Goal: Transaction & Acquisition: Purchase product/service

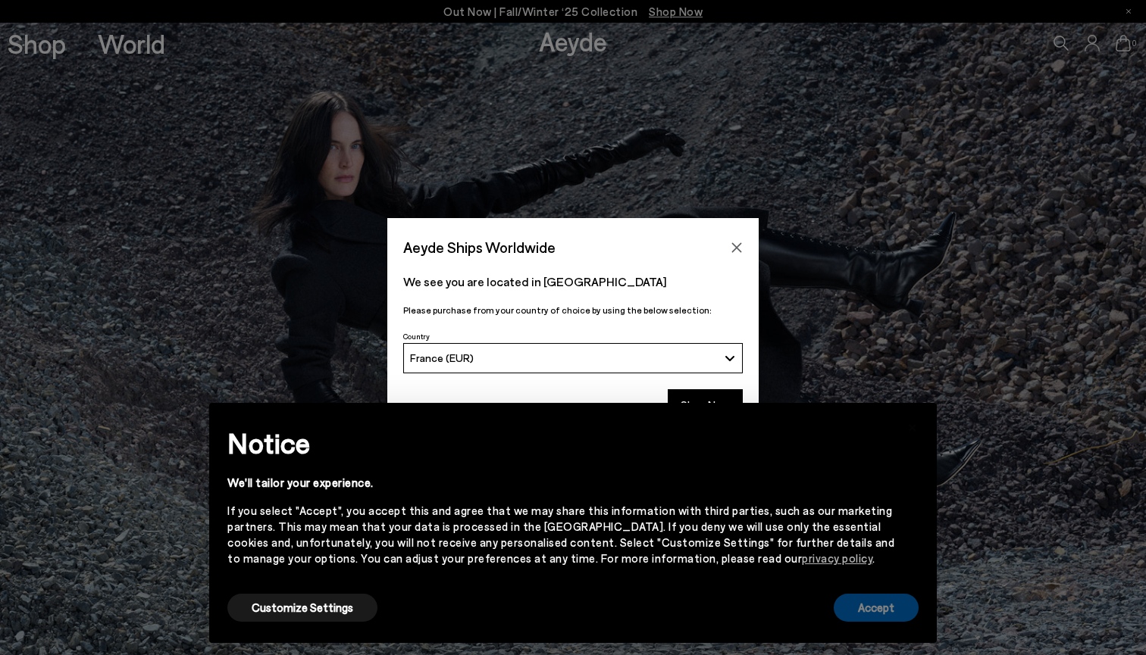
click at [878, 624] on div "Accept" at bounding box center [875, 608] width 85 height 34
click at [875, 617] on button "Accept" at bounding box center [875, 608] width 85 height 28
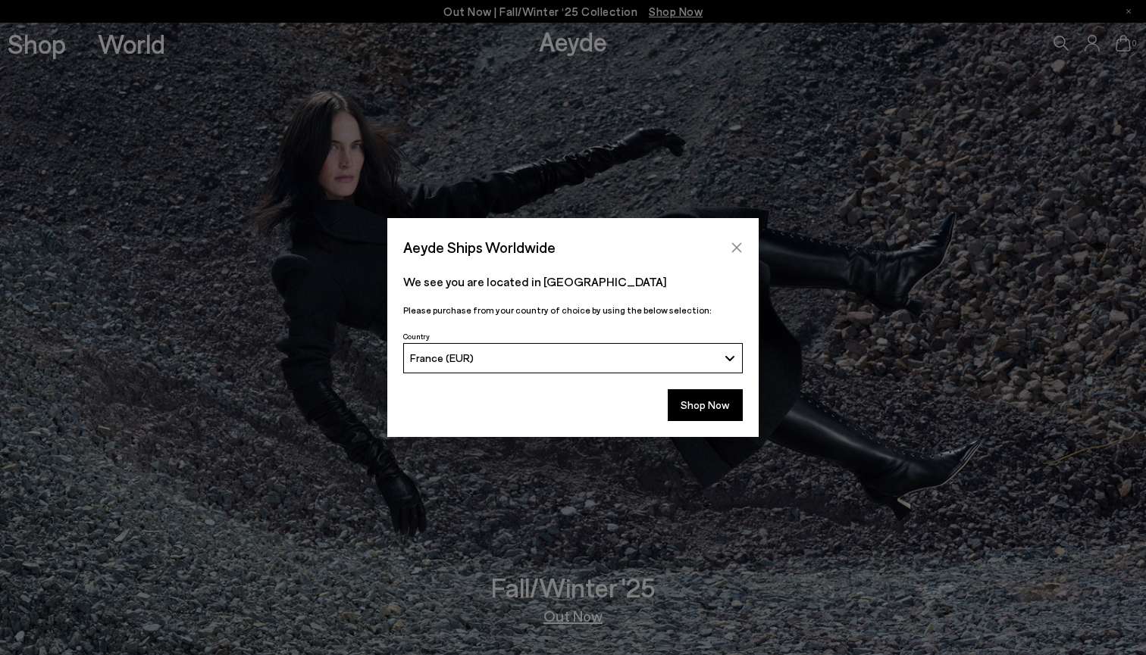
click at [730, 253] on button "Close" at bounding box center [736, 247] width 23 height 23
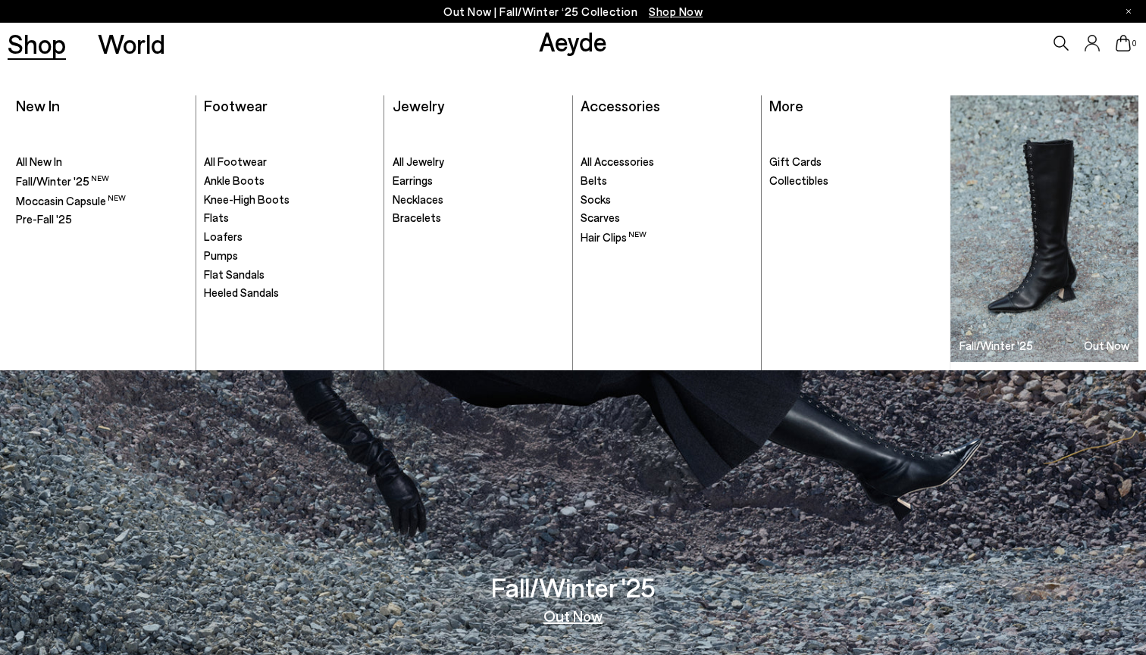
click at [52, 44] on link "Shop" at bounding box center [37, 43] width 58 height 27
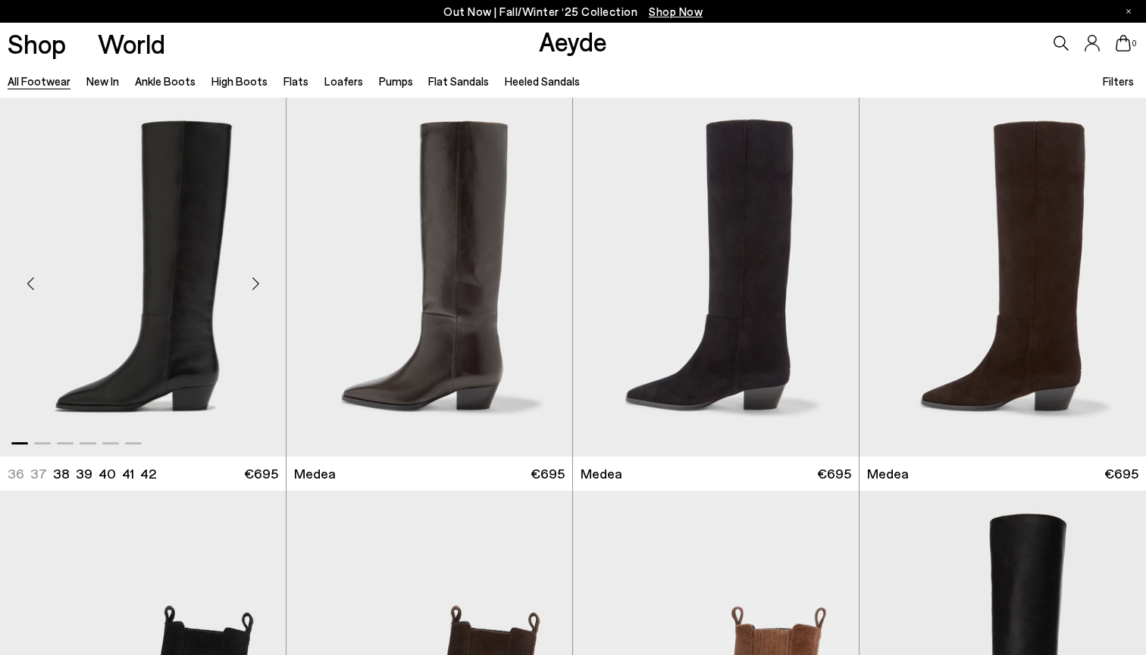
click at [258, 285] on div "Next slide" at bounding box center [255, 283] width 45 height 45
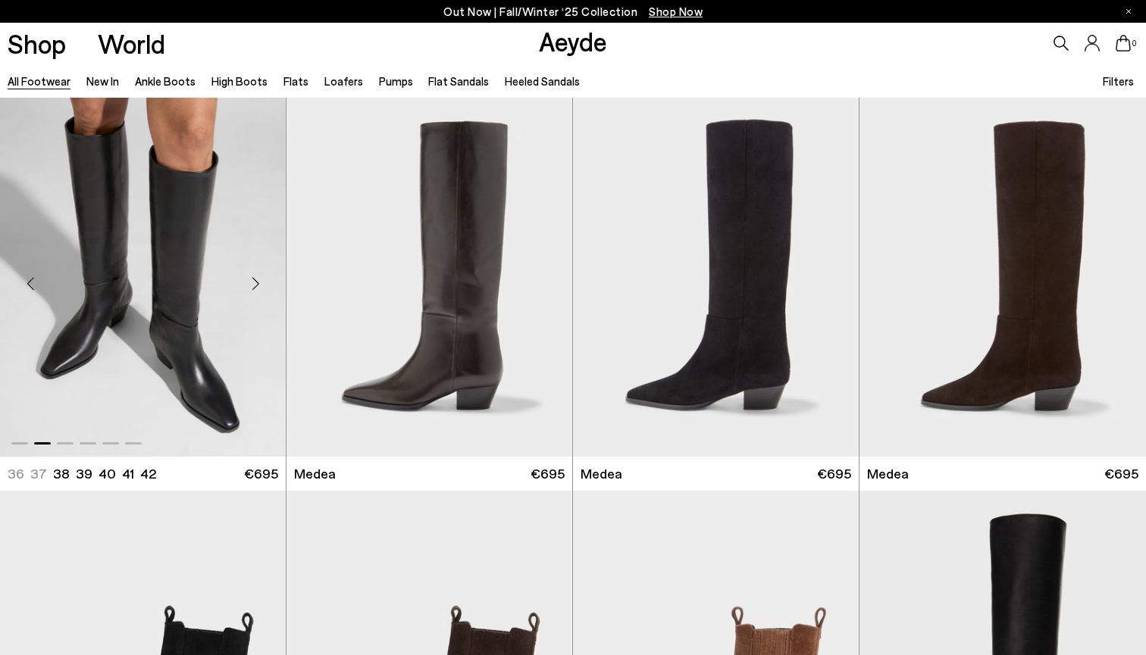
click at [258, 285] on div "Next slide" at bounding box center [255, 283] width 45 height 45
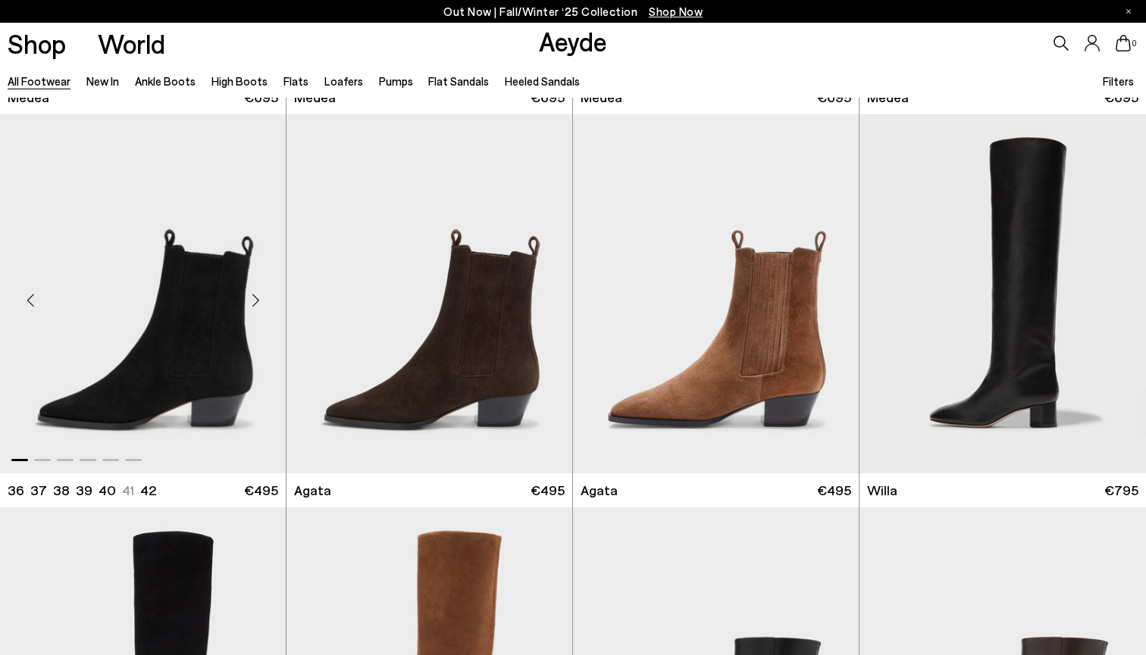
scroll to position [404, 0]
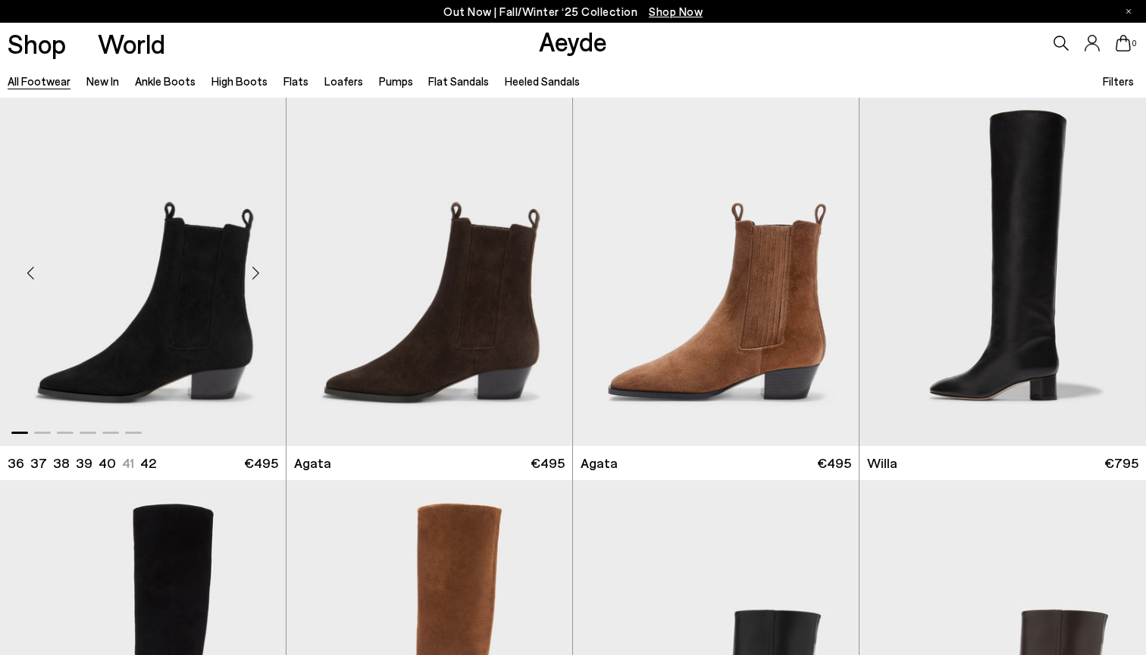
click at [258, 274] on div "Next slide" at bounding box center [255, 272] width 45 height 45
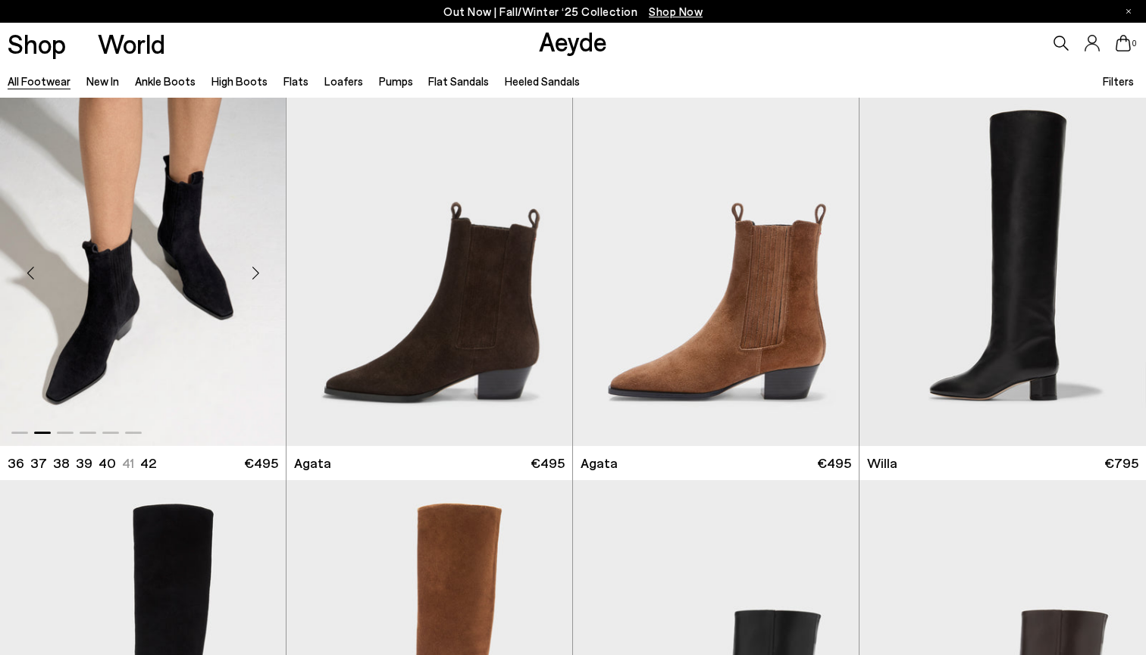
click at [258, 274] on div "Next slide" at bounding box center [255, 272] width 45 height 45
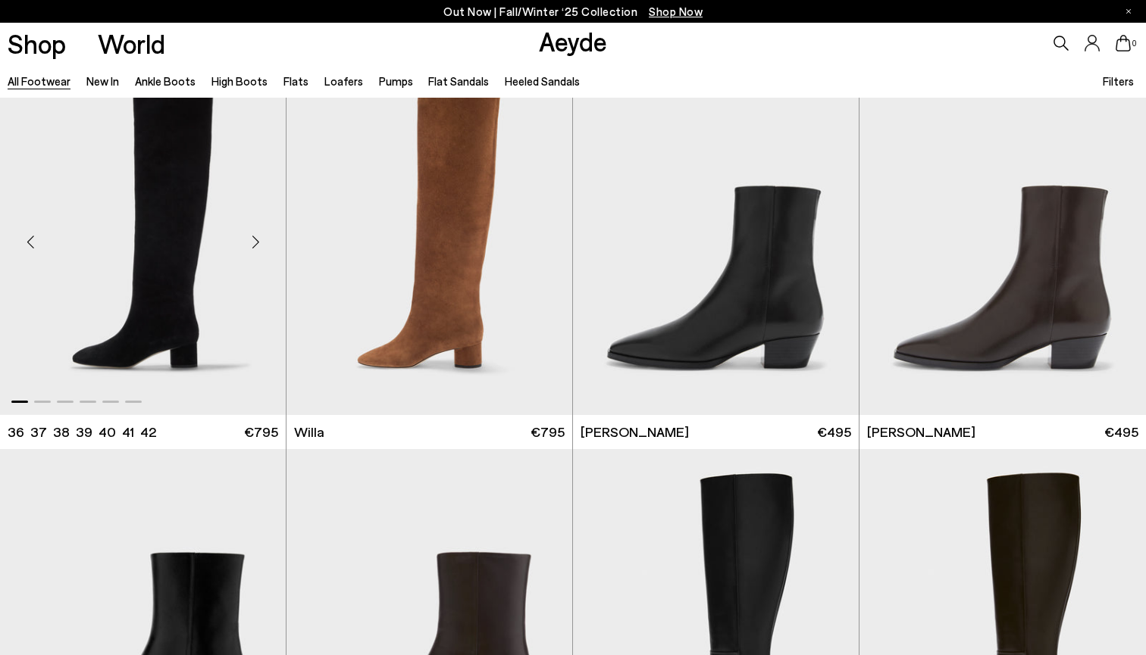
scroll to position [1214, 1]
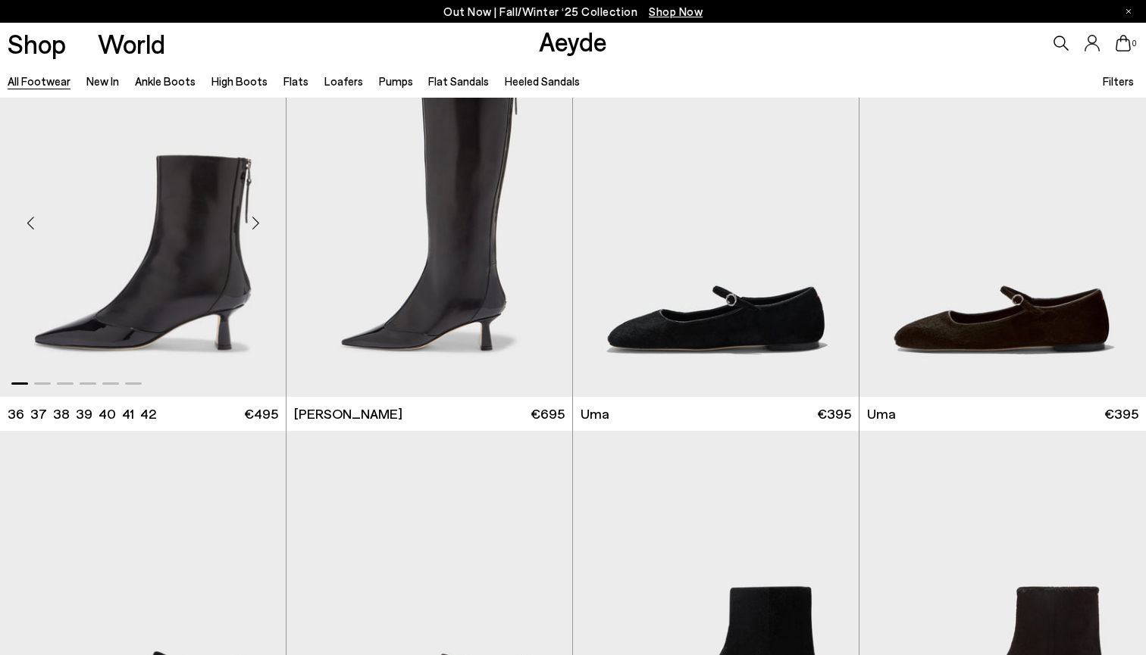
scroll to position [4307, 1]
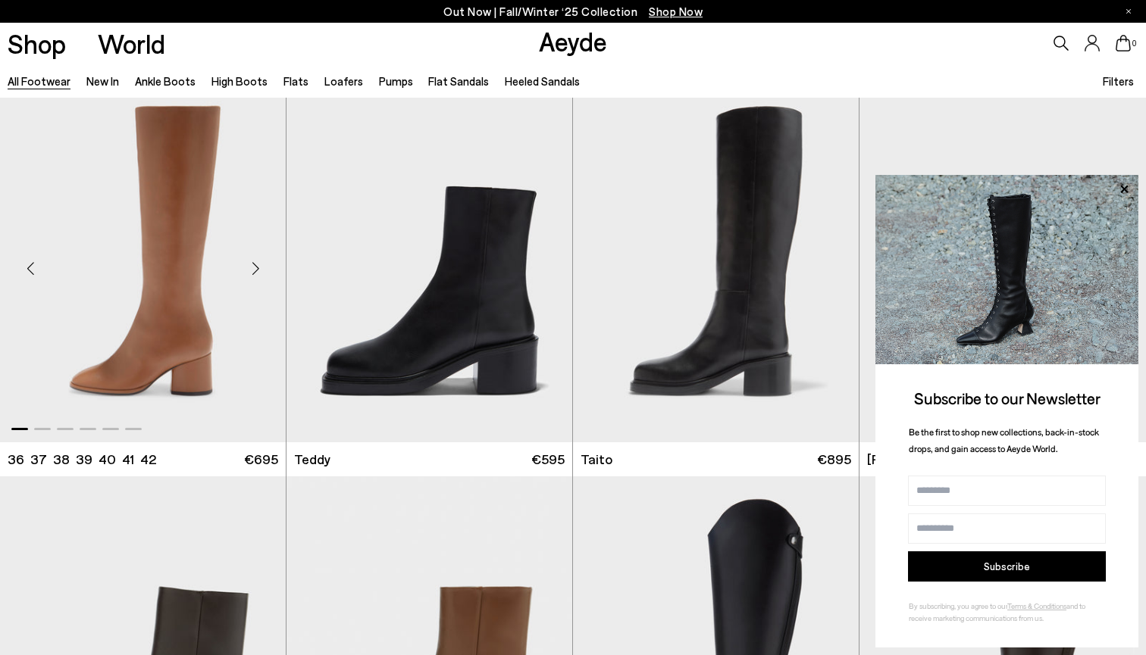
scroll to position [8685, 0]
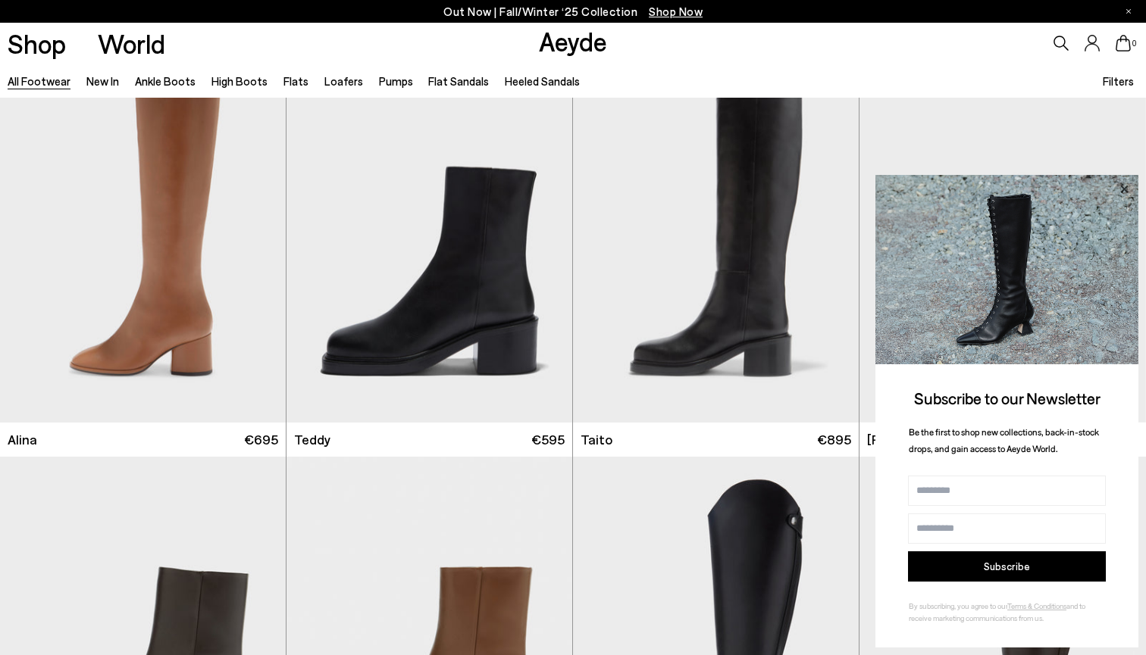
click at [1126, 189] on icon at bounding box center [1124, 189] width 8 height 8
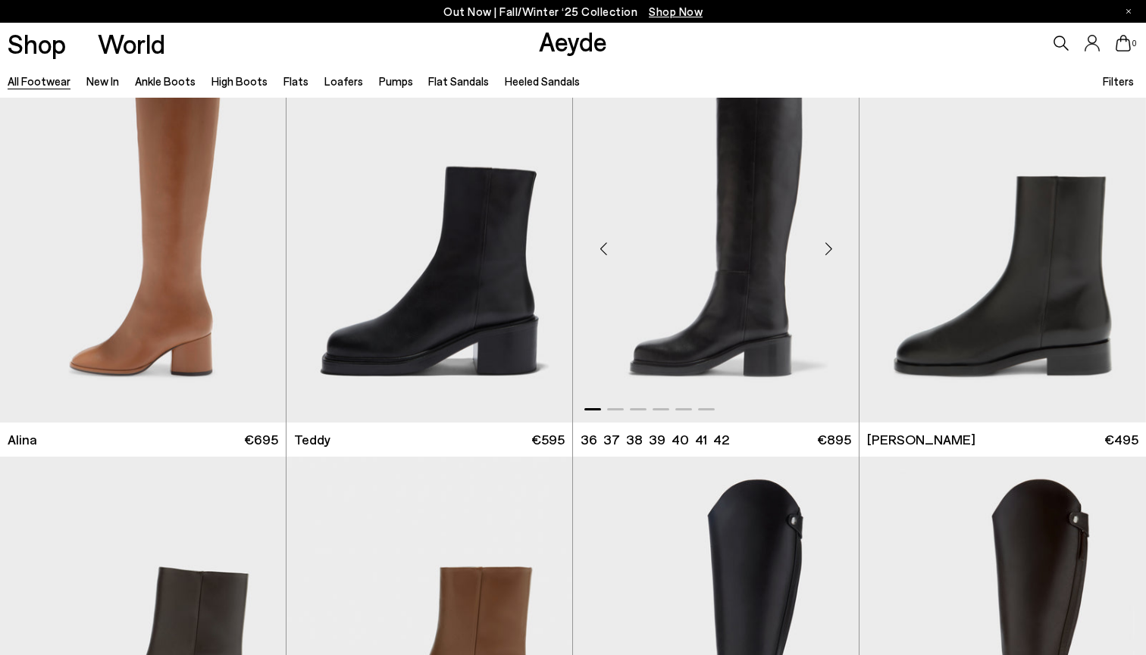
scroll to position [8740, 1]
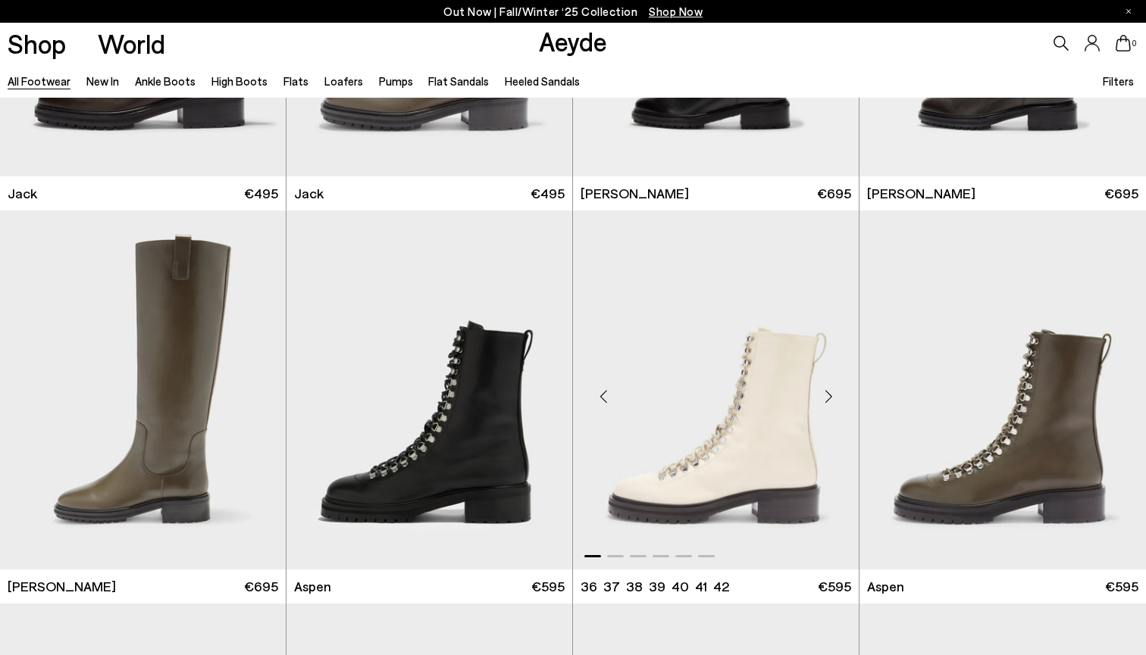
scroll to position [10561, 0]
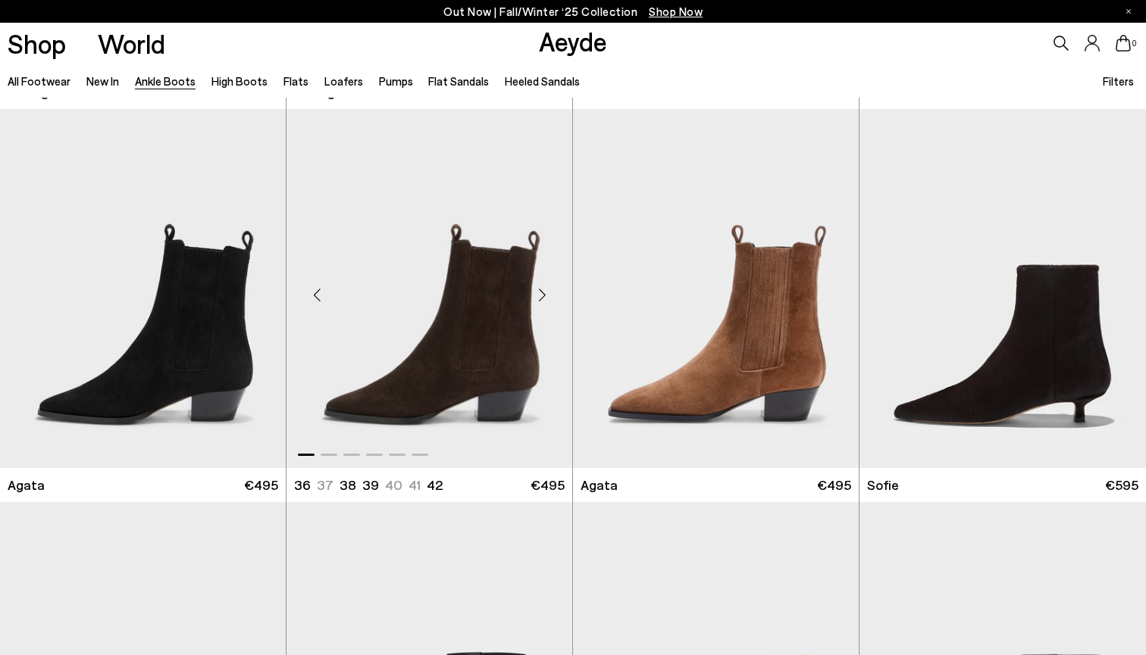
scroll to position [777, 0]
